Goal: Information Seeking & Learning: Learn about a topic

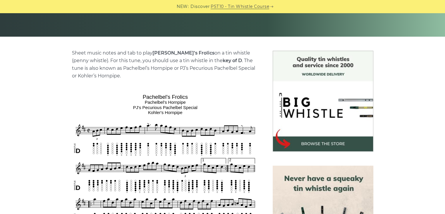
scroll to position [234, 0]
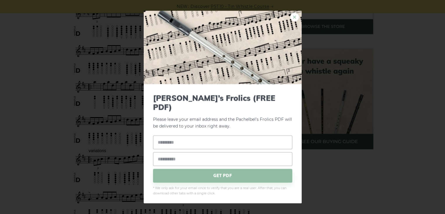
click at [297, 20] on link "×" at bounding box center [294, 17] width 9 height 9
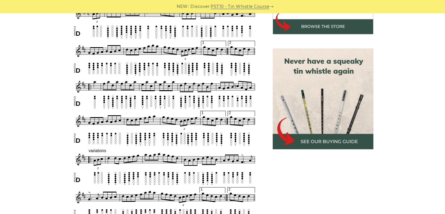
scroll to position [117, 0]
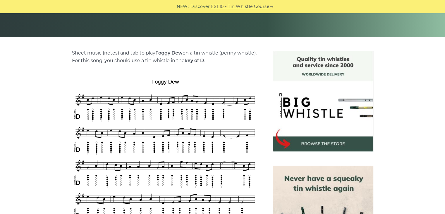
scroll to position [234, 0]
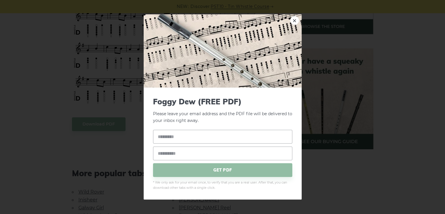
click at [99, 127] on body "NEW: Discover PST10 - Tin Whistle Course Lessons Fingering Charts Tabs & Notes …" at bounding box center [222, 216] width 445 height 900
click at [291, 20] on link "×" at bounding box center [294, 20] width 9 height 9
click at [15, 86] on div "× Foggy Dew (FREE PDF) Please leave your email address and the Foggy Dew PDF wi…" at bounding box center [222, 107] width 445 height 214
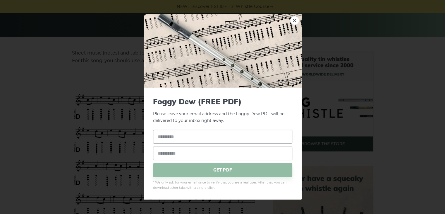
click at [290, 22] on img at bounding box center [223, 50] width 158 height 73
click at [293, 20] on link "×" at bounding box center [294, 20] width 9 height 9
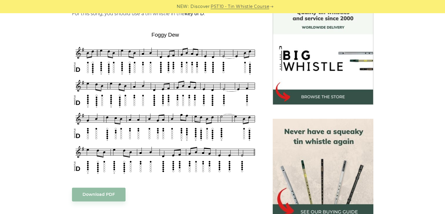
scroll to position [281, 0]
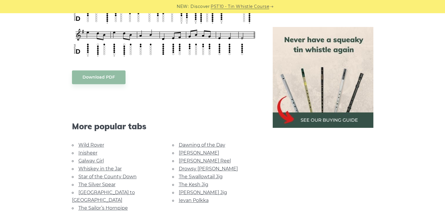
click at [310, 114] on img at bounding box center [323, 77] width 101 height 101
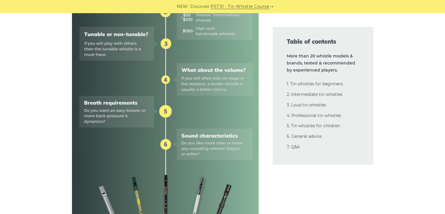
scroll to position [234, 0]
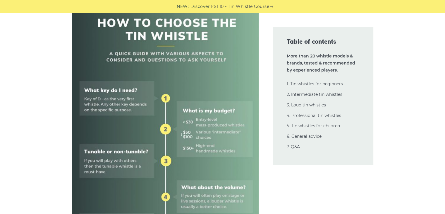
click at [188, 132] on img at bounding box center [165, 183] width 187 height 373
